Goal: Information Seeking & Learning: Learn about a topic

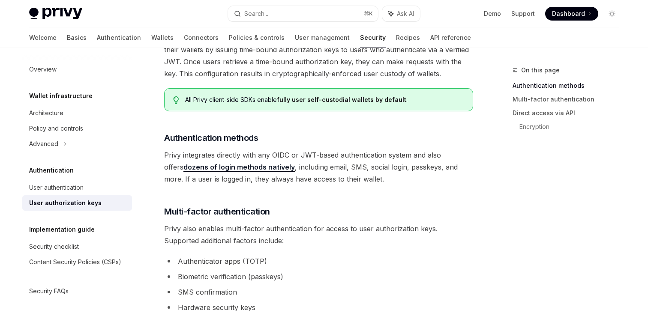
scroll to position [100, 0]
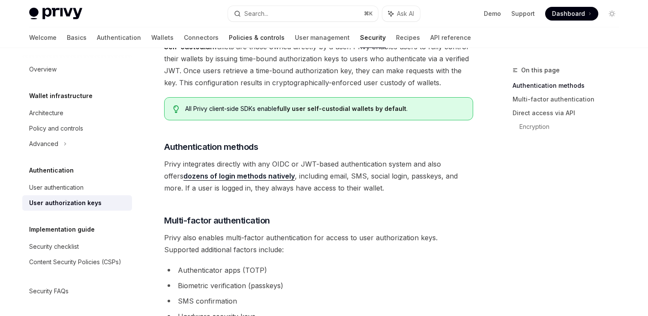
click at [229, 39] on link "Policies & controls" at bounding box center [257, 37] width 56 height 21
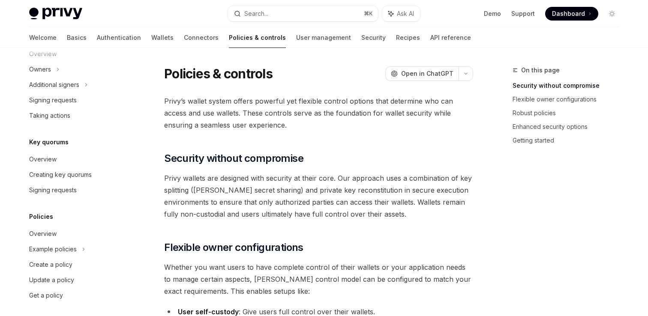
scroll to position [287, 0]
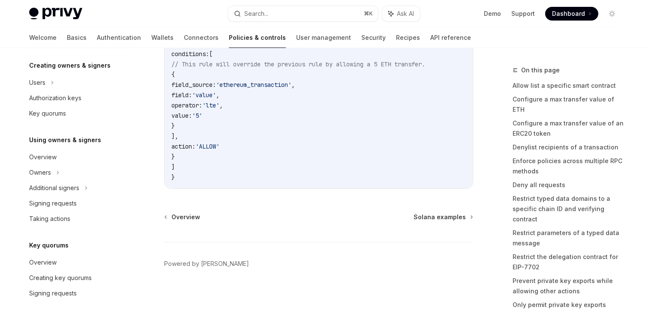
scroll to position [318, 0]
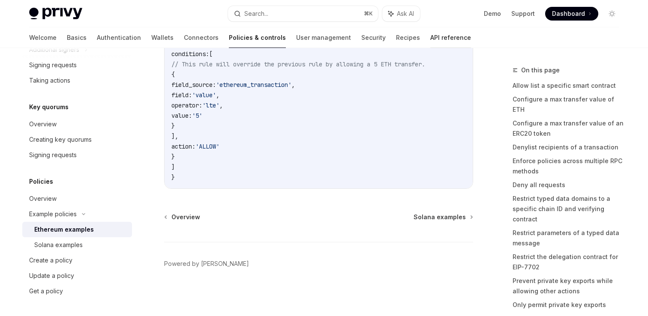
click at [430, 36] on link "API reference" at bounding box center [450, 37] width 41 height 21
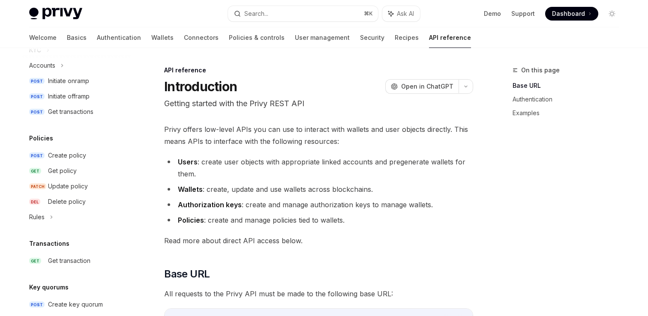
scroll to position [390, 0]
click at [44, 217] on div "Rules" at bounding box center [36, 216] width 15 height 10
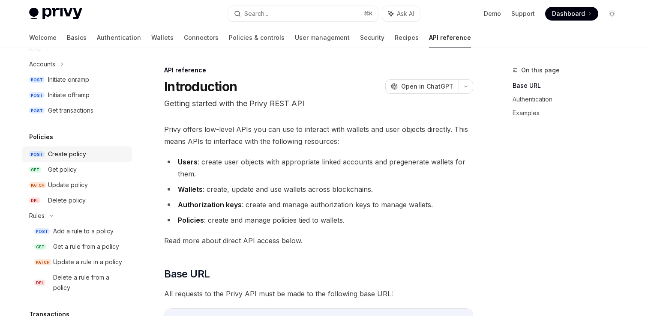
click at [65, 153] on div "Create policy" at bounding box center [67, 154] width 38 height 10
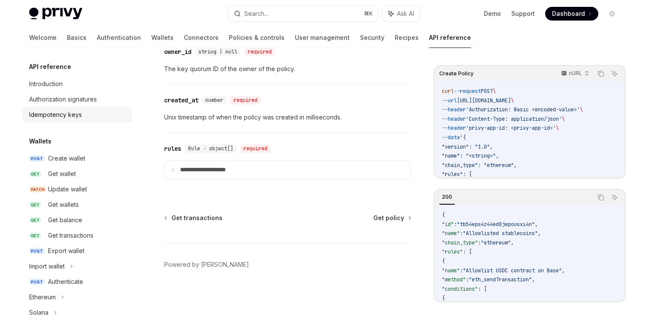
click at [57, 112] on div "Idempotency keys" at bounding box center [55, 115] width 53 height 10
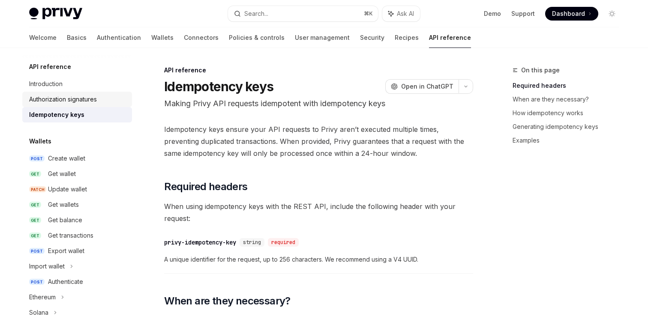
click at [57, 96] on div "Authorization signatures" at bounding box center [63, 99] width 68 height 10
type textarea "*"
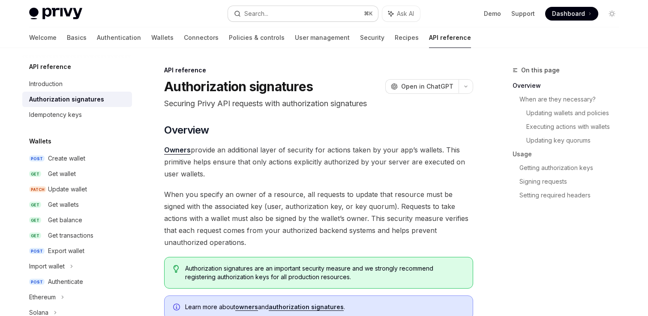
click at [284, 12] on button "Search... ⌘ K" at bounding box center [303, 13] width 150 height 15
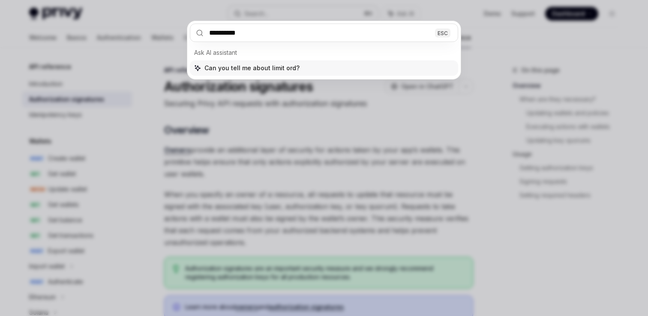
type input "**********"
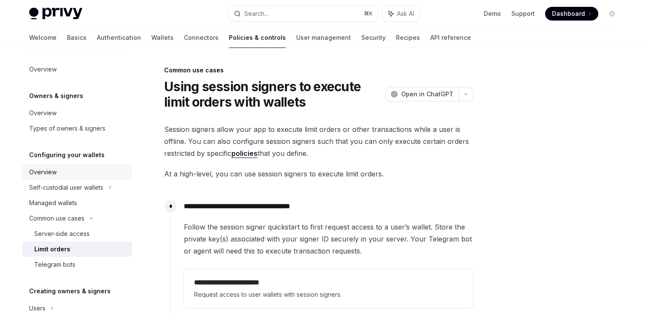
click at [51, 172] on div "Overview" at bounding box center [42, 172] width 27 height 10
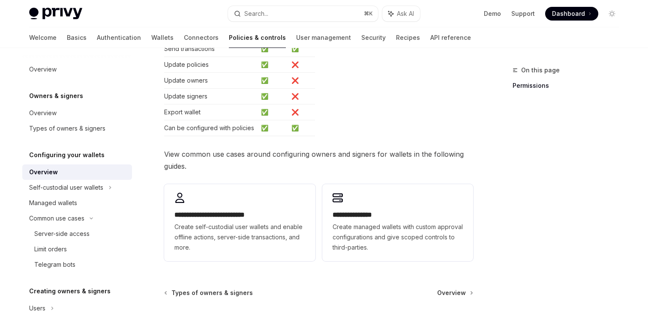
scroll to position [252, 0]
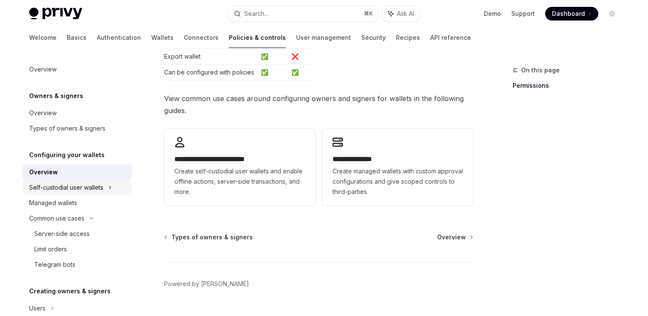
click at [46, 191] on div "Self-custodial user wallets" at bounding box center [66, 187] width 74 height 10
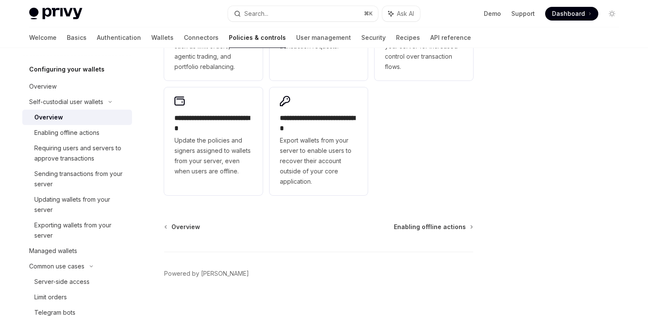
scroll to position [275, 0]
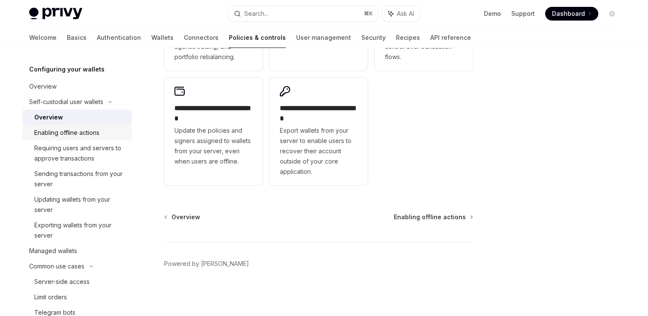
click at [69, 135] on div "Enabling offline actions" at bounding box center [66, 133] width 65 height 10
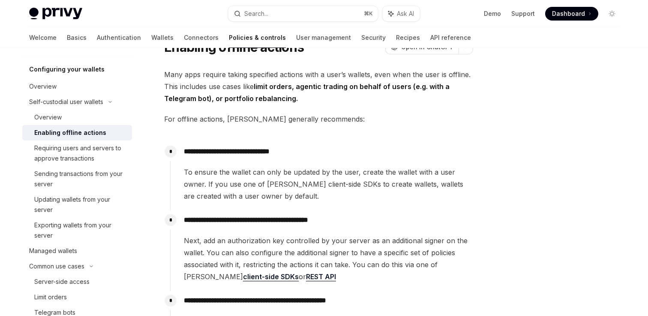
scroll to position [48, 0]
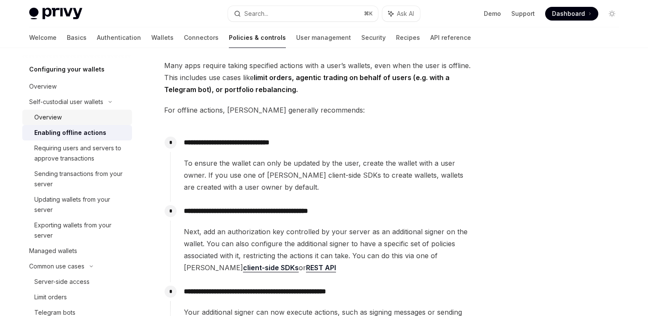
click at [81, 117] on div "Overview" at bounding box center [80, 117] width 93 height 10
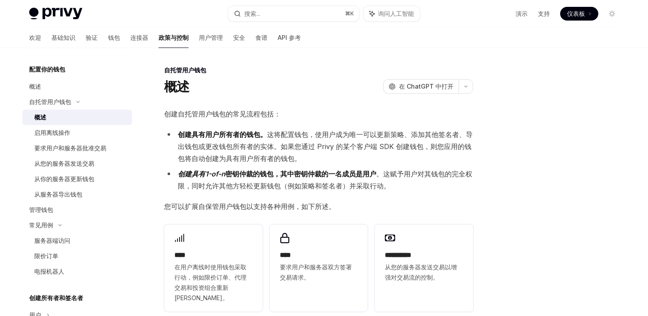
click at [526, 168] on div at bounding box center [560, 190] width 130 height 251
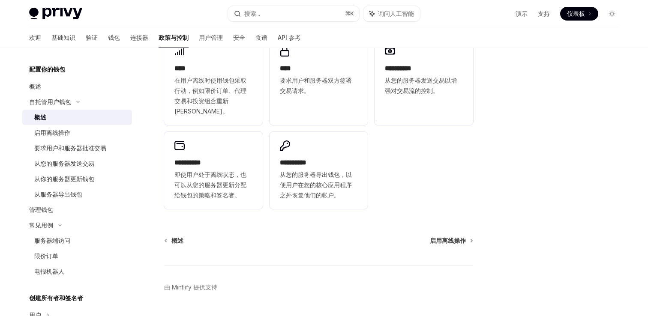
scroll to position [200, 0]
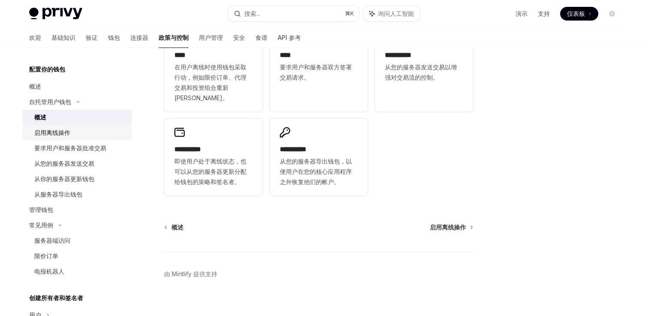
click at [48, 133] on font "启用离线操作" at bounding box center [52, 132] width 36 height 7
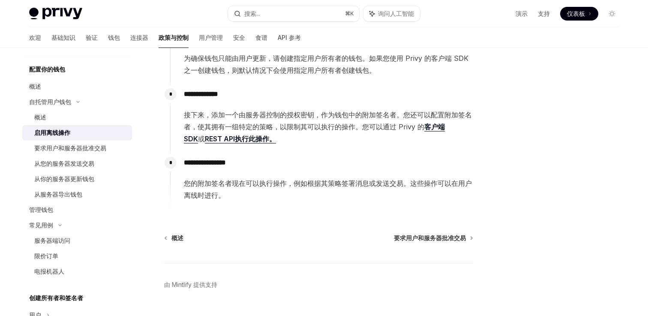
scroll to position [142, 0]
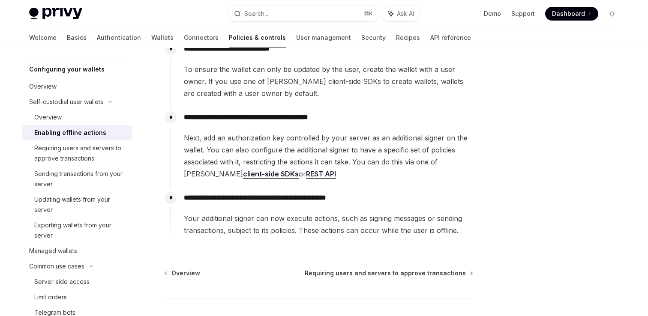
click at [517, 162] on div at bounding box center [560, 190] width 130 height 251
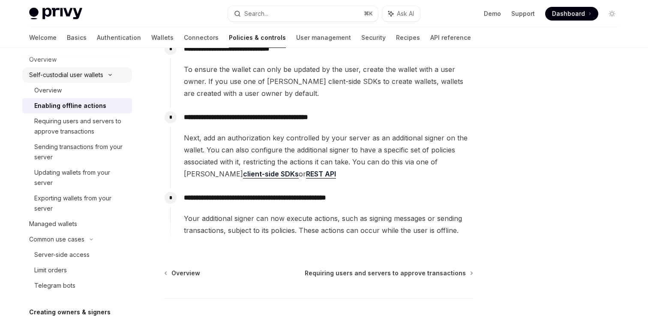
scroll to position [0, 0]
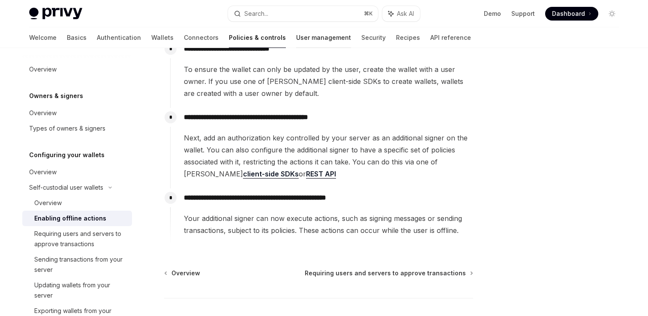
click at [296, 36] on link "User management" at bounding box center [323, 37] width 55 height 21
type textarea "*"
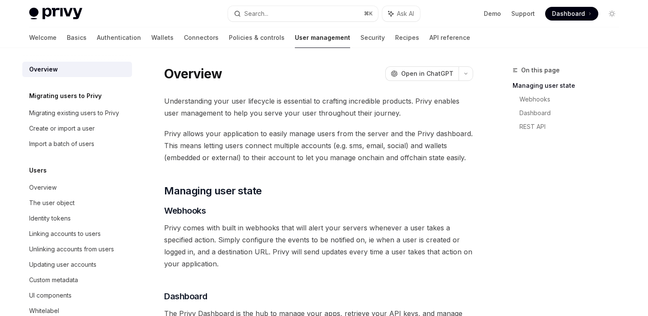
click at [294, 4] on div "Privy Docs home page Search... ⌘ K Ask AI Demo Support Dashboard Dashboard Sear…" at bounding box center [323, 13] width 589 height 27
click at [302, 14] on button "Search... ⌘ K" at bounding box center [303, 13] width 150 height 15
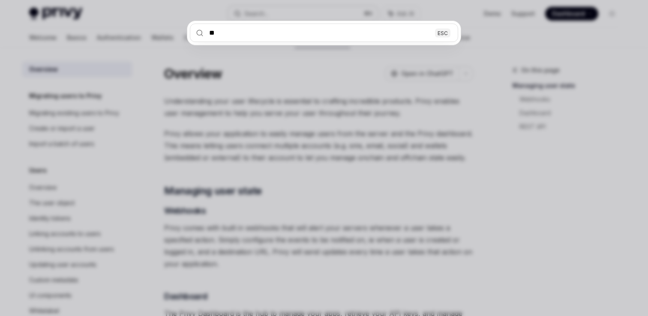
type input "***"
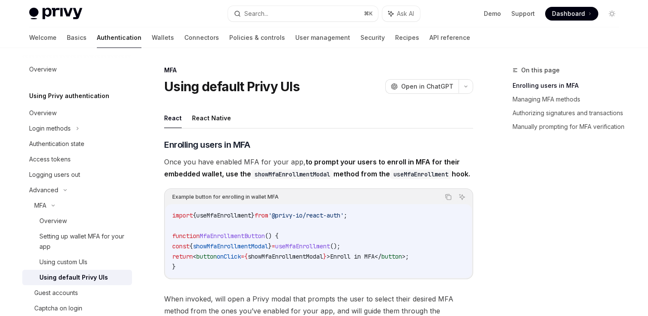
scroll to position [139, 0]
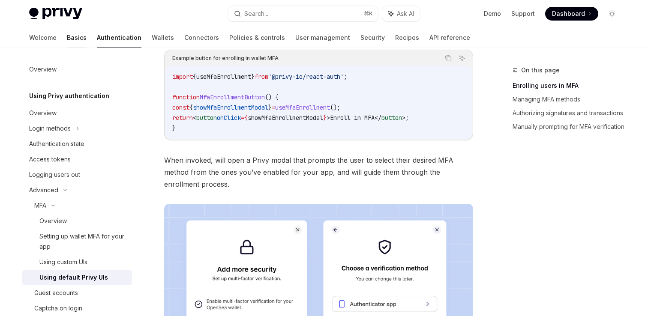
click at [67, 37] on link "Basics" at bounding box center [77, 37] width 20 height 21
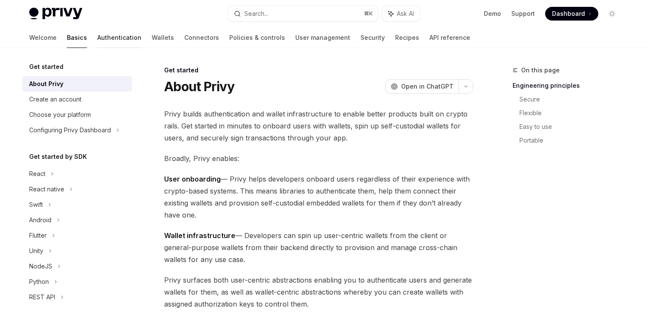
click at [97, 39] on link "Authentication" at bounding box center [119, 37] width 44 height 21
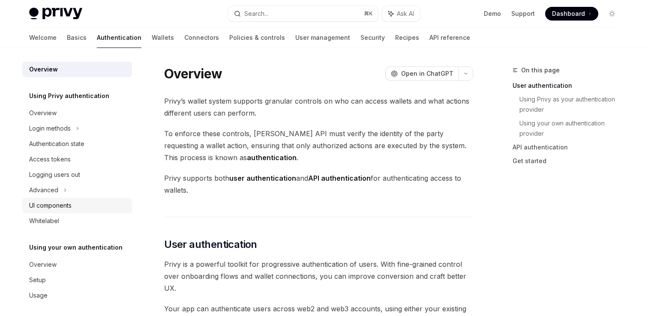
scroll to position [4, 0]
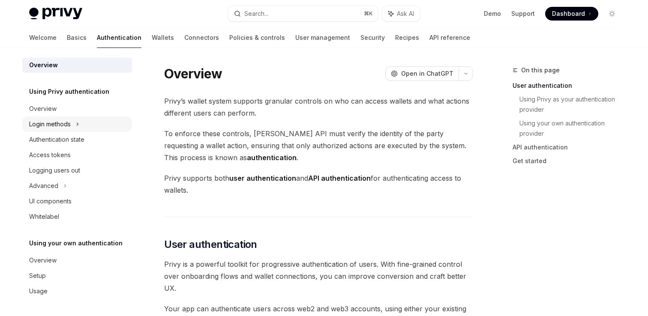
click at [71, 123] on div "Login methods" at bounding box center [50, 124] width 42 height 10
type textarea "*"
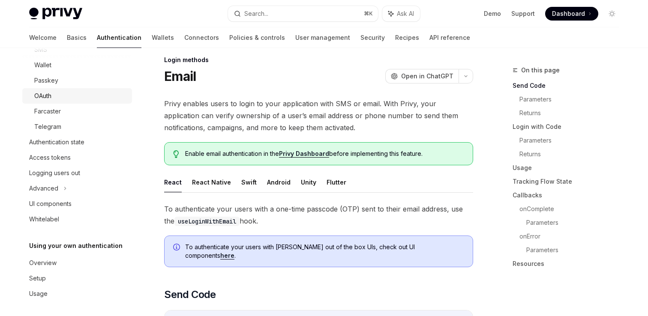
scroll to position [112, 0]
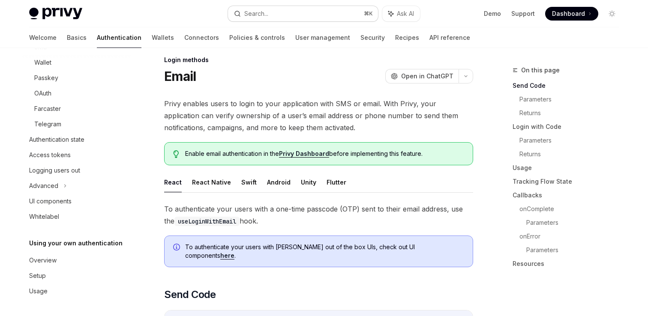
click at [269, 13] on button "Search... ⌘ K" at bounding box center [303, 13] width 150 height 15
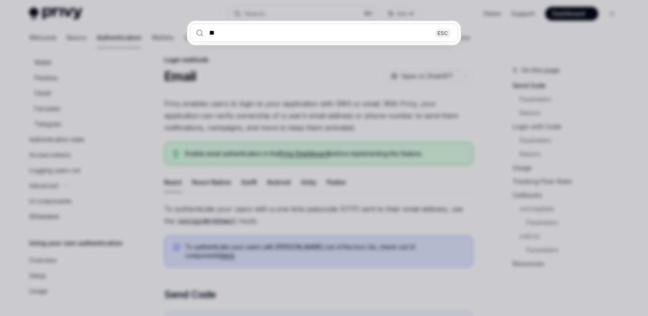
type input "***"
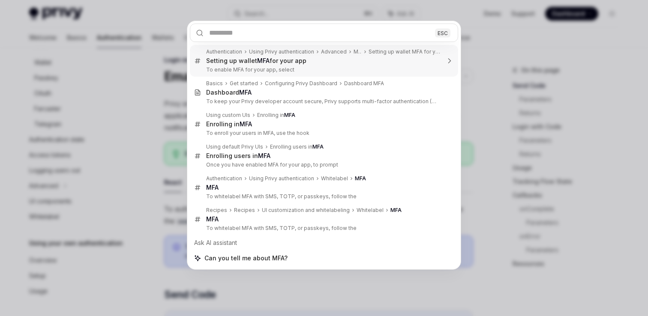
scroll to position [48, 0]
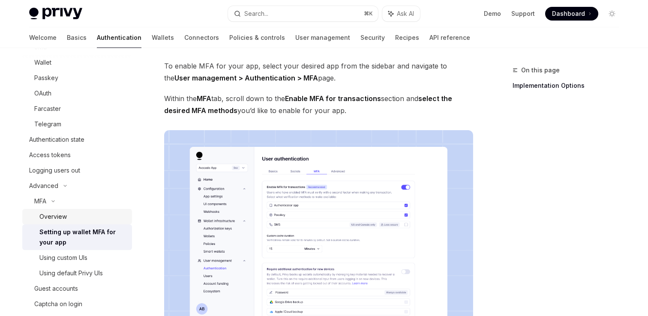
click at [54, 213] on div "Overview" at bounding box center [52, 217] width 27 height 10
type textarea "*"
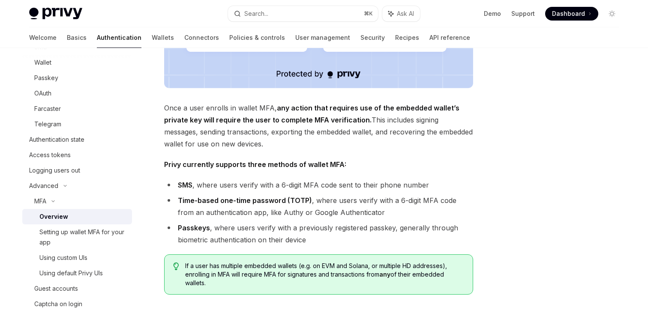
scroll to position [293, 0]
